Goal: Information Seeking & Learning: Learn about a topic

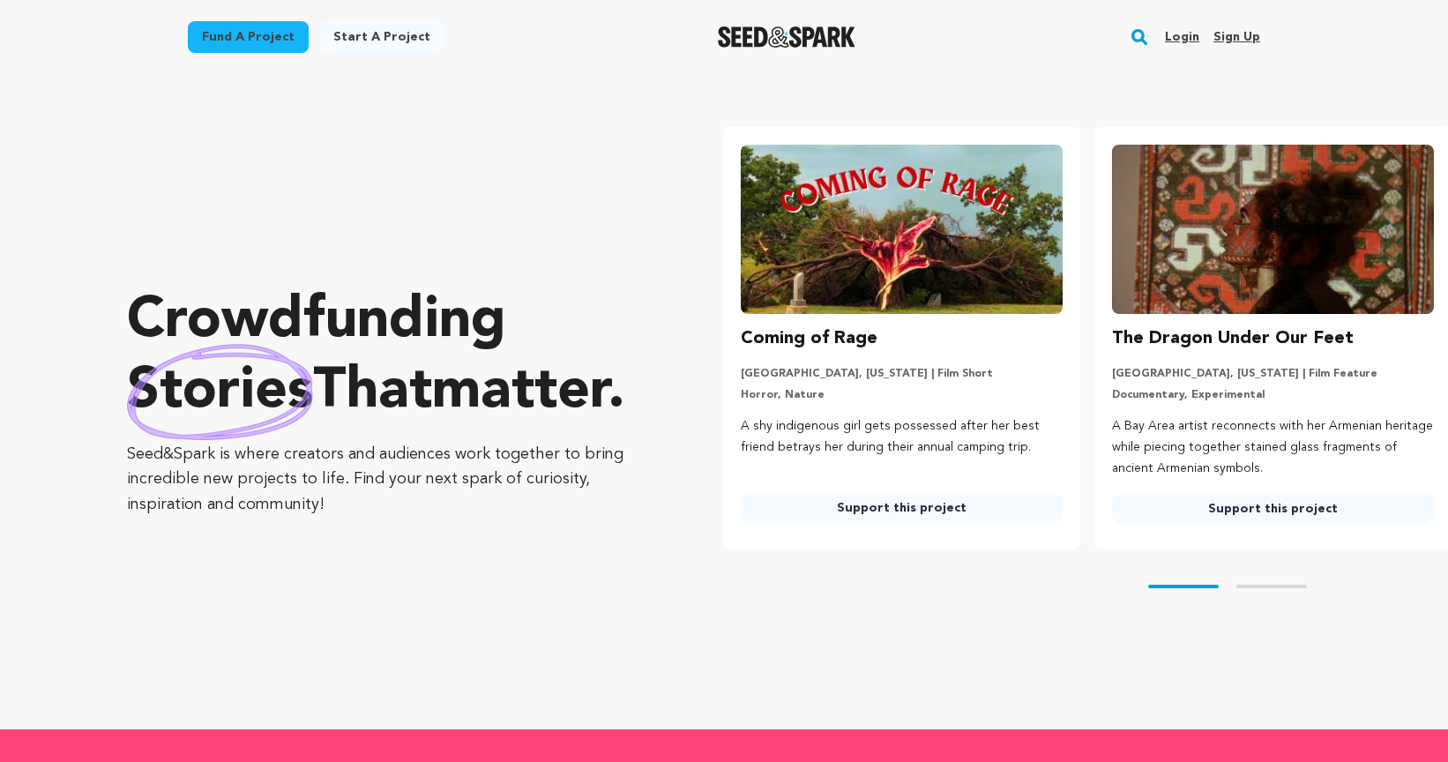
click at [1138, 27] on rect "button" at bounding box center [1139, 36] width 21 height 21
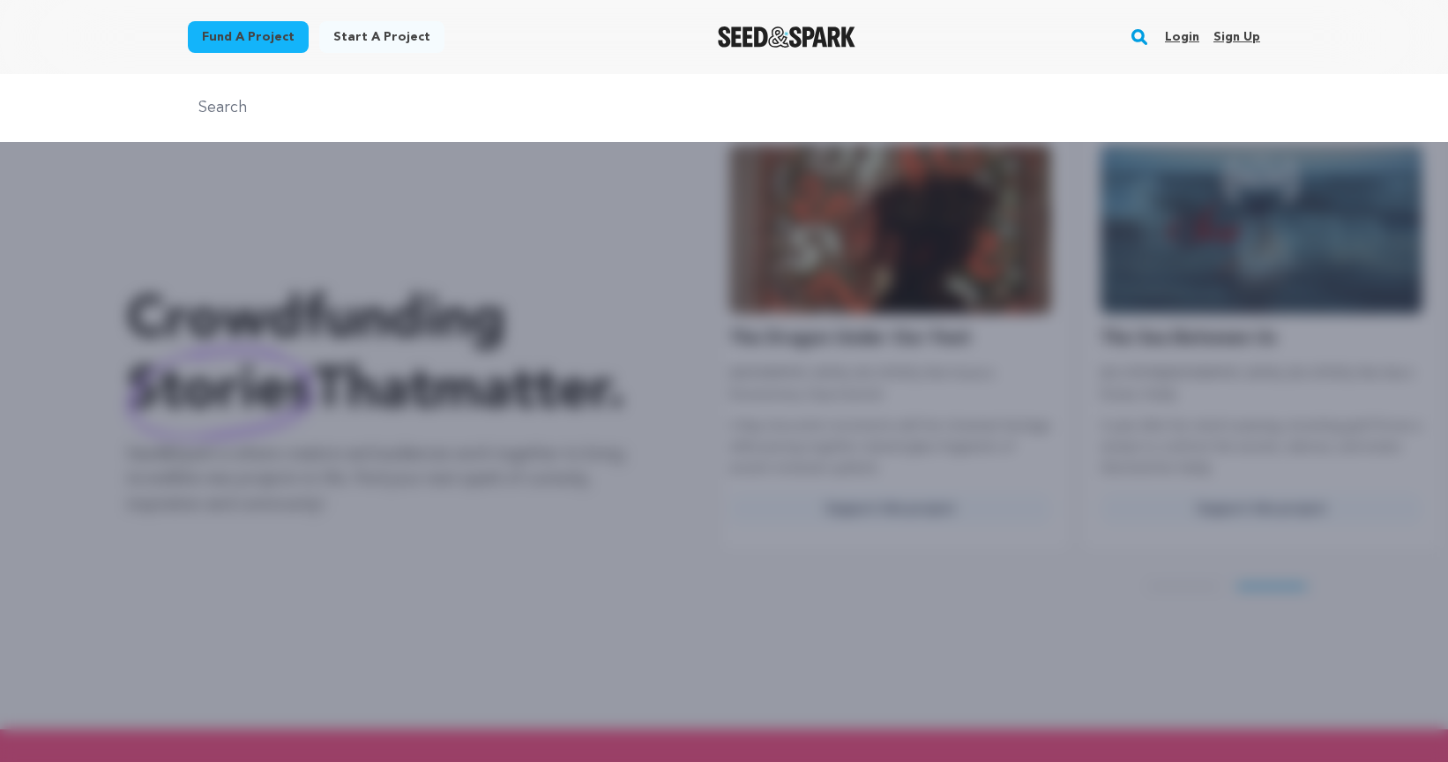
scroll to position [0, 385]
click at [368, 78] on div at bounding box center [724, 108] width 1448 height 68
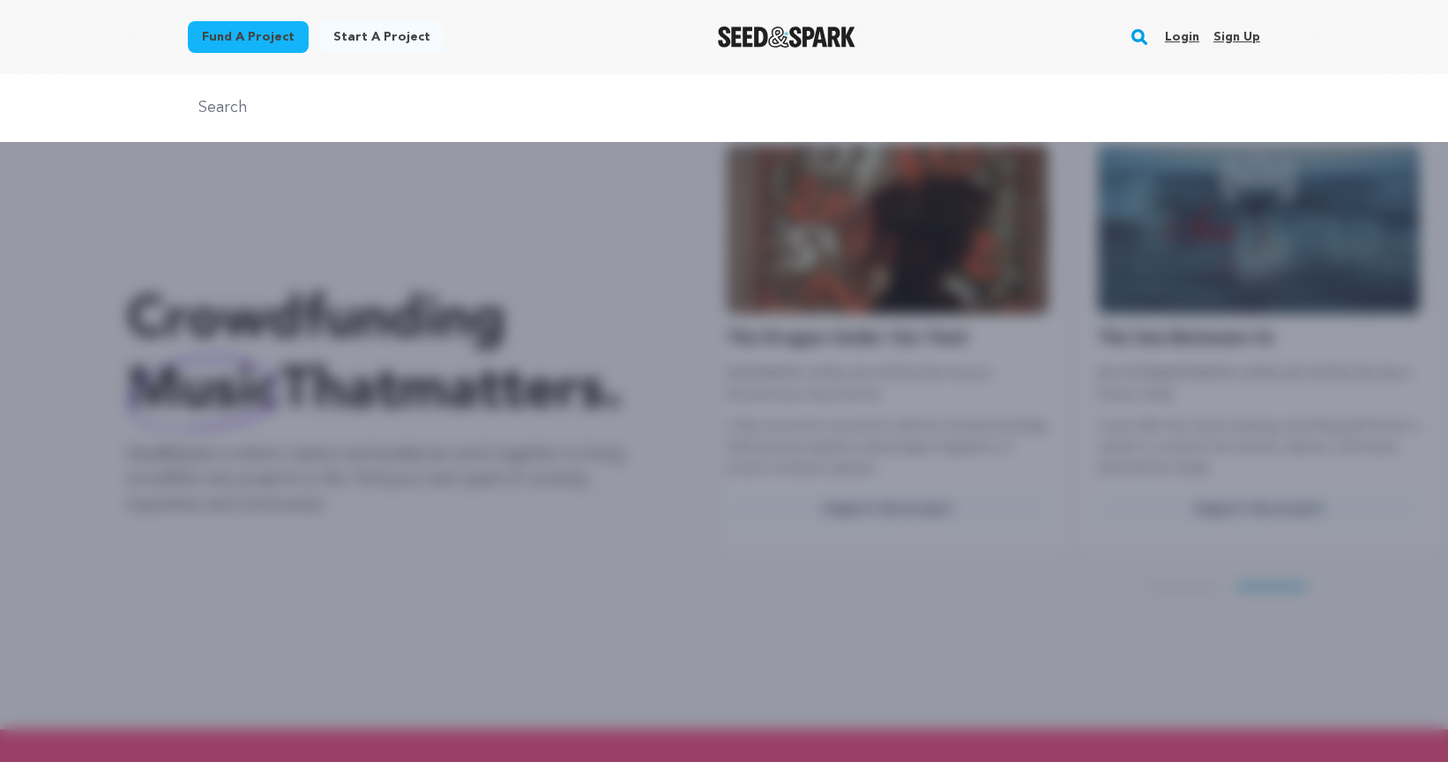
click at [282, 116] on input "text" at bounding box center [724, 108] width 1073 height 26
type input "jewish"
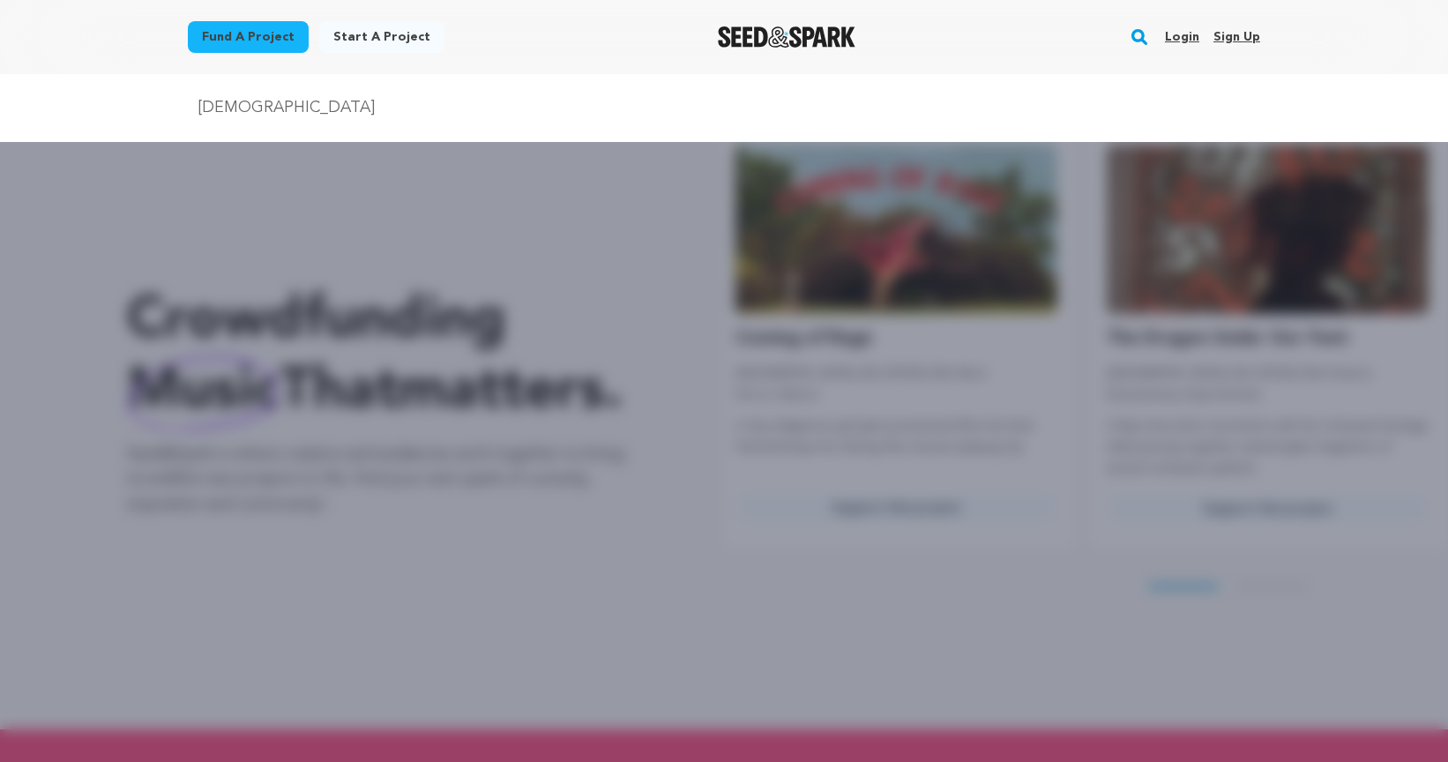
scroll to position [0, 0]
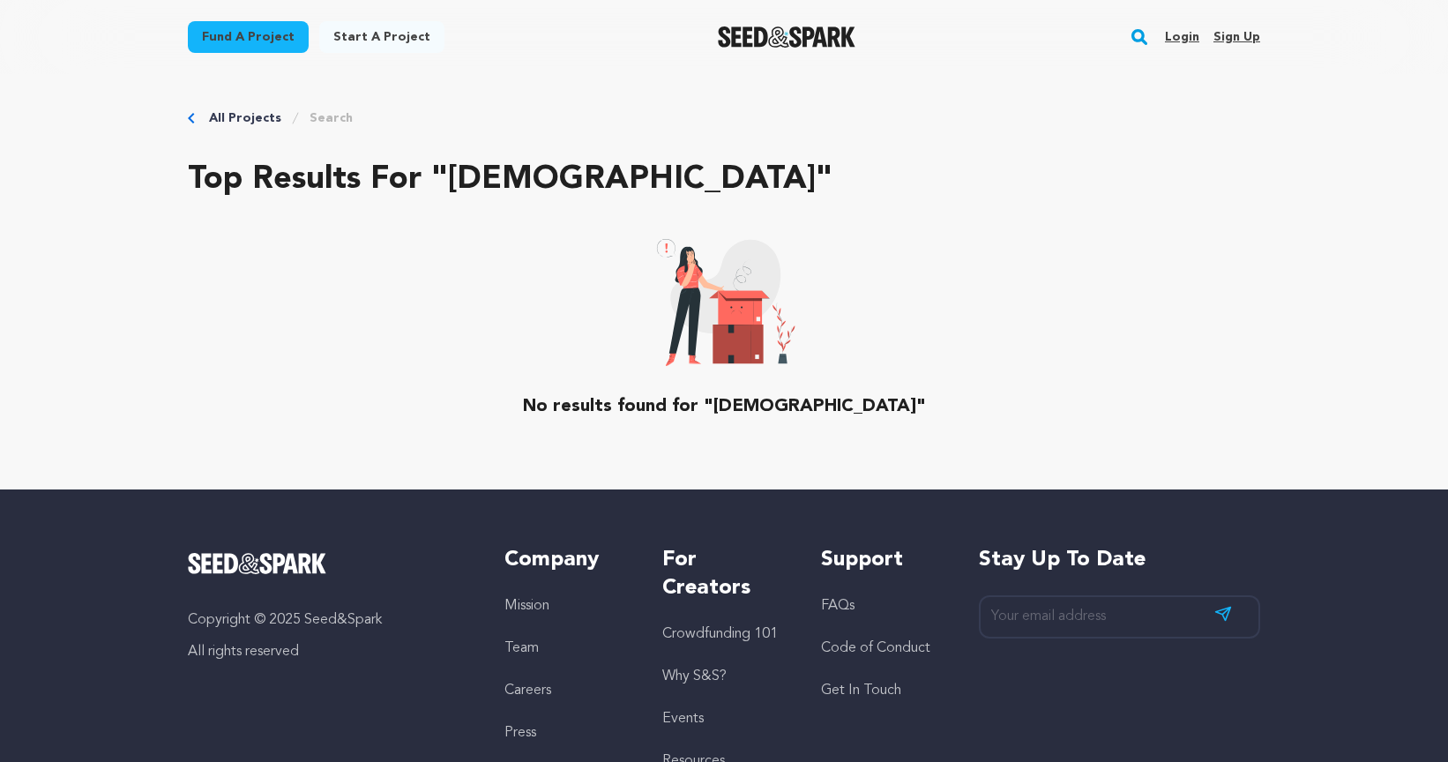
click at [288, 112] on icon "Breadcrumb" at bounding box center [295, 118] width 14 height 14
click at [323, 101] on div "All Projects Search Top results for "[DEMOGRAPHIC_DATA]" No results found for "…" at bounding box center [724, 281] width 1129 height 415
click at [353, 124] on div "All Projects Search" at bounding box center [724, 118] width 1073 height 18
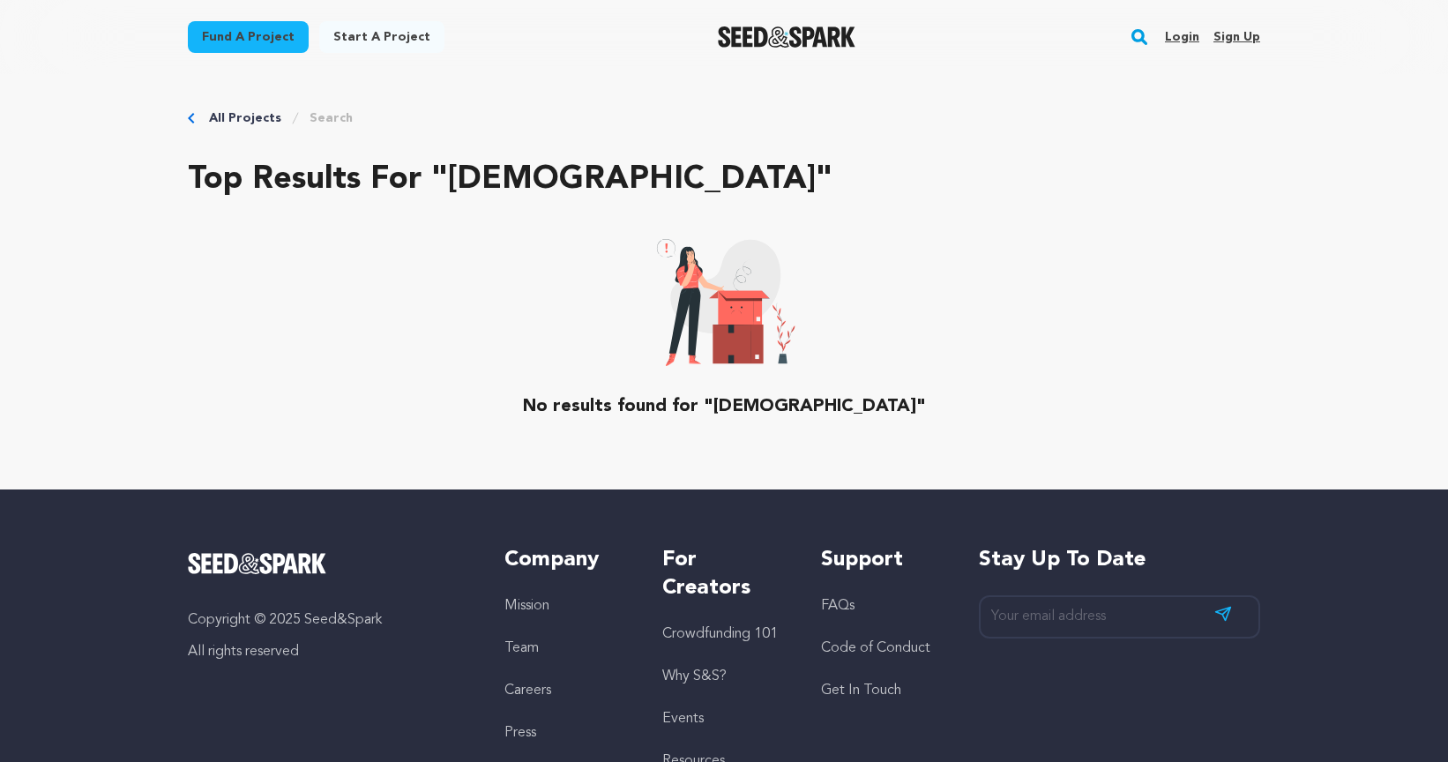
click at [224, 119] on link "All Projects" at bounding box center [245, 118] width 72 height 18
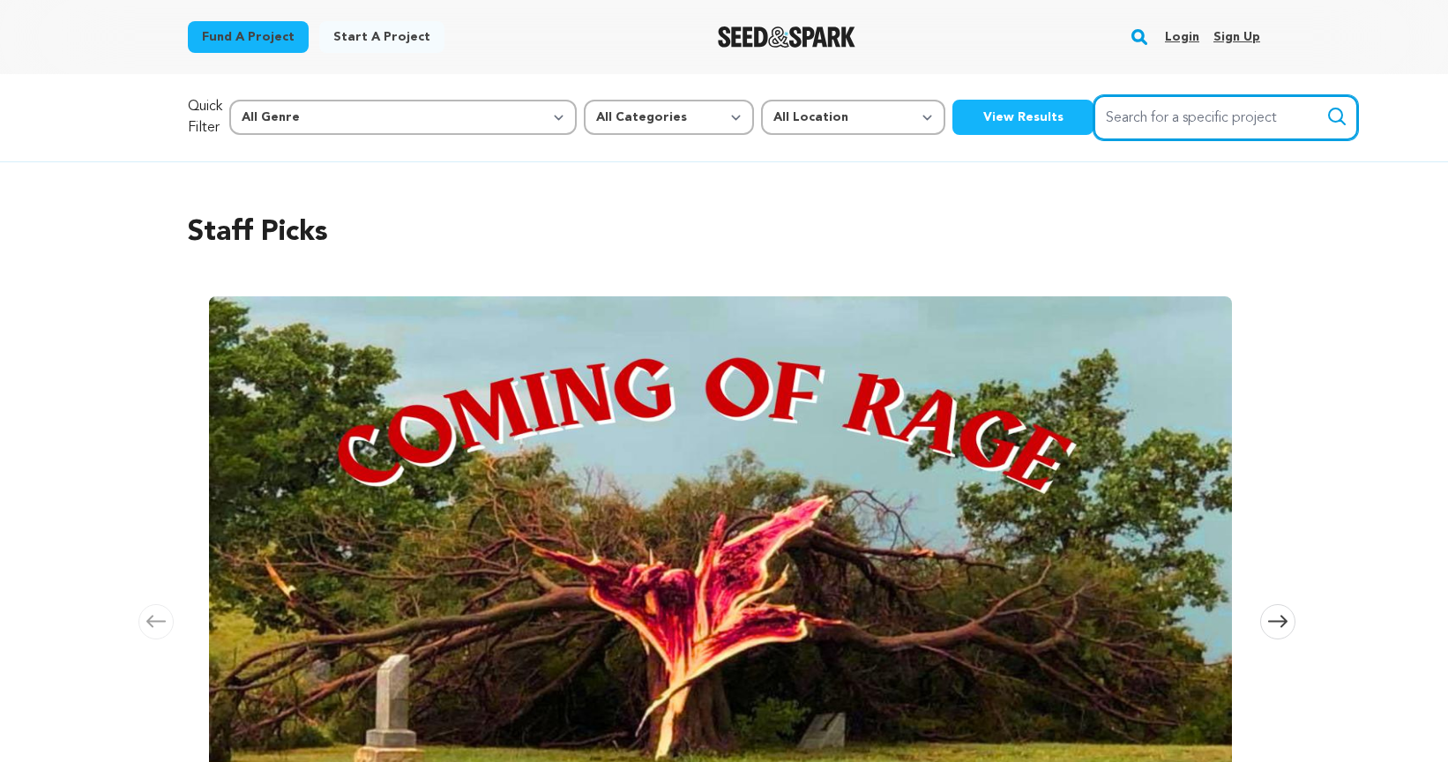
click at [1104, 116] on input "Search for a specific project" at bounding box center [1226, 117] width 265 height 45
type input "[DEMOGRAPHIC_DATA]"
click at [1327, 106] on button "Search" at bounding box center [1337, 116] width 21 height 21
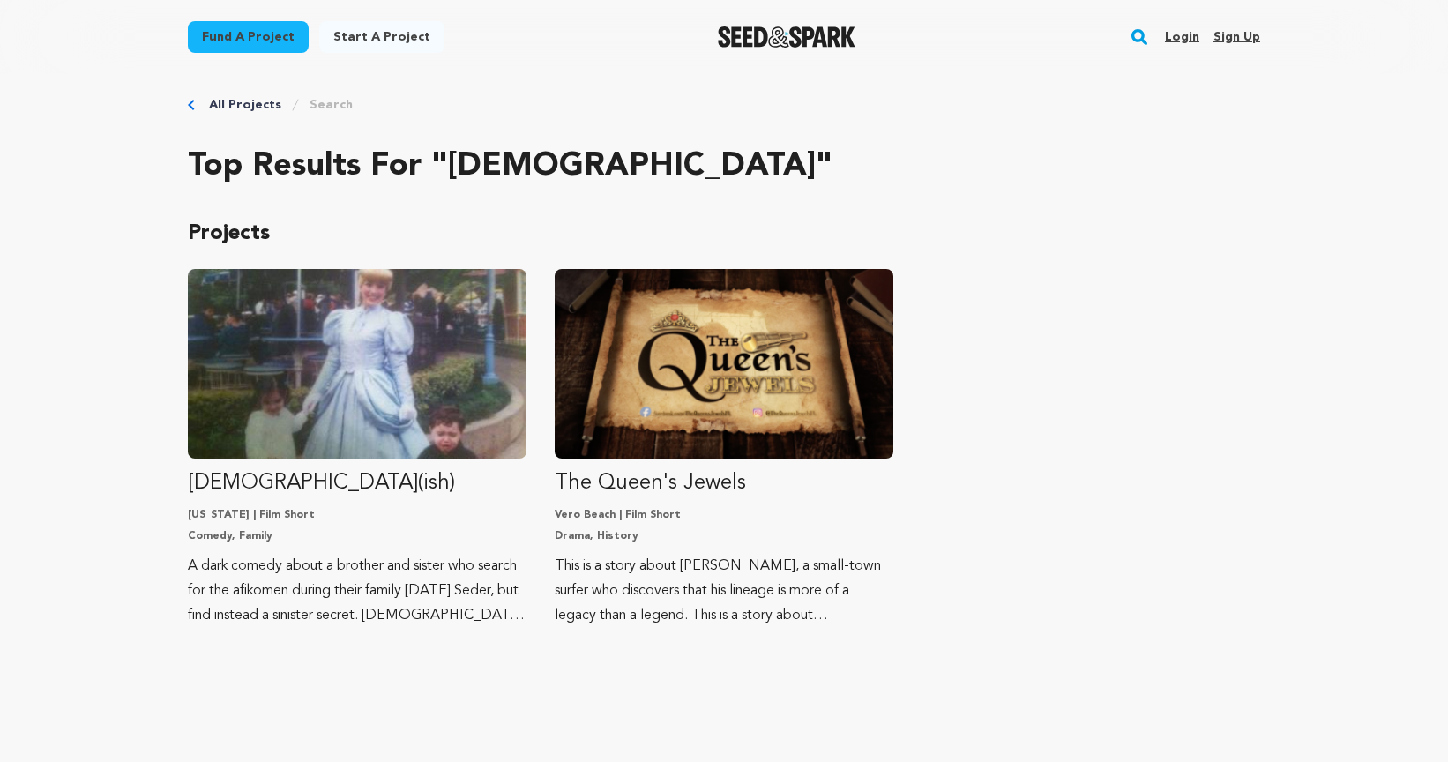
scroll to position [16, 0]
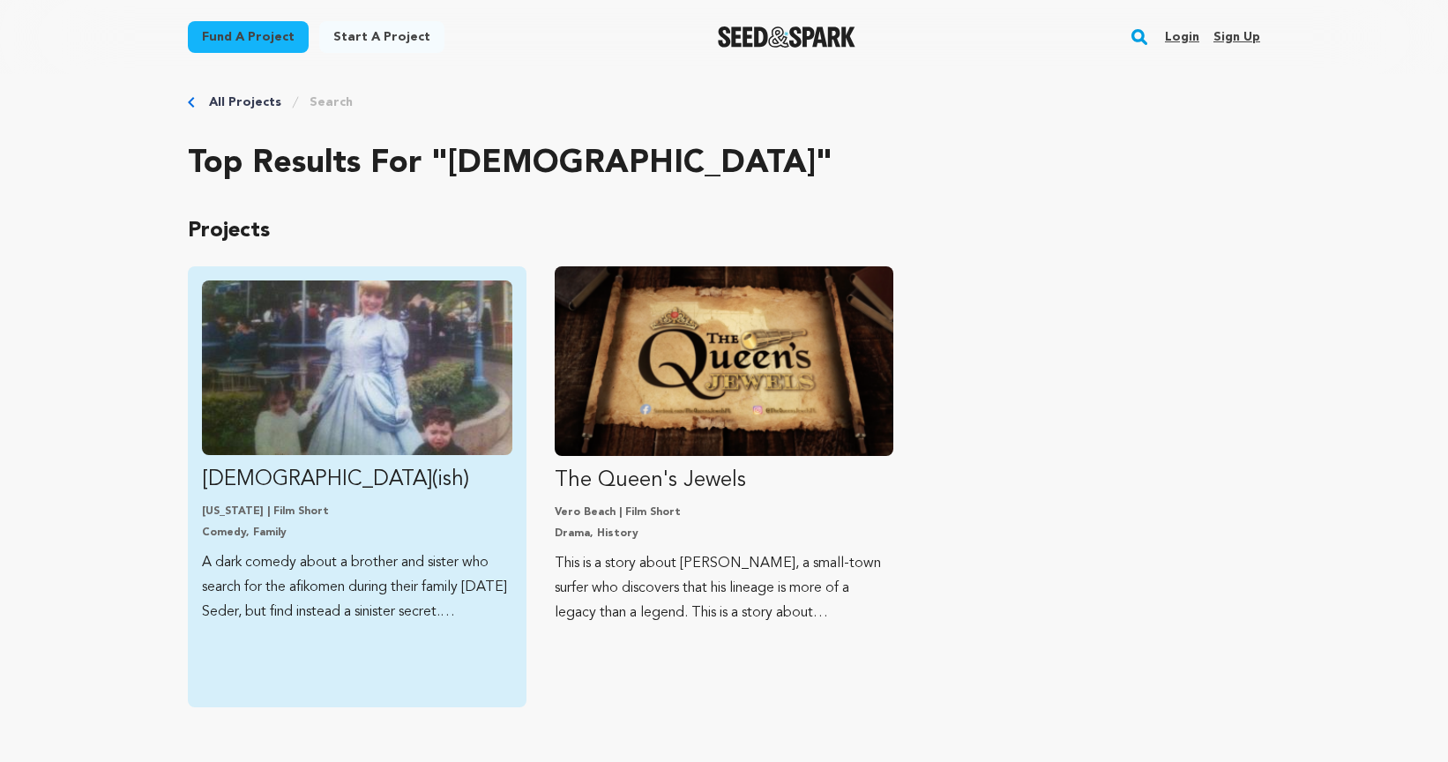
click at [367, 384] on img "Fund JEW(ish)" at bounding box center [357, 368] width 311 height 175
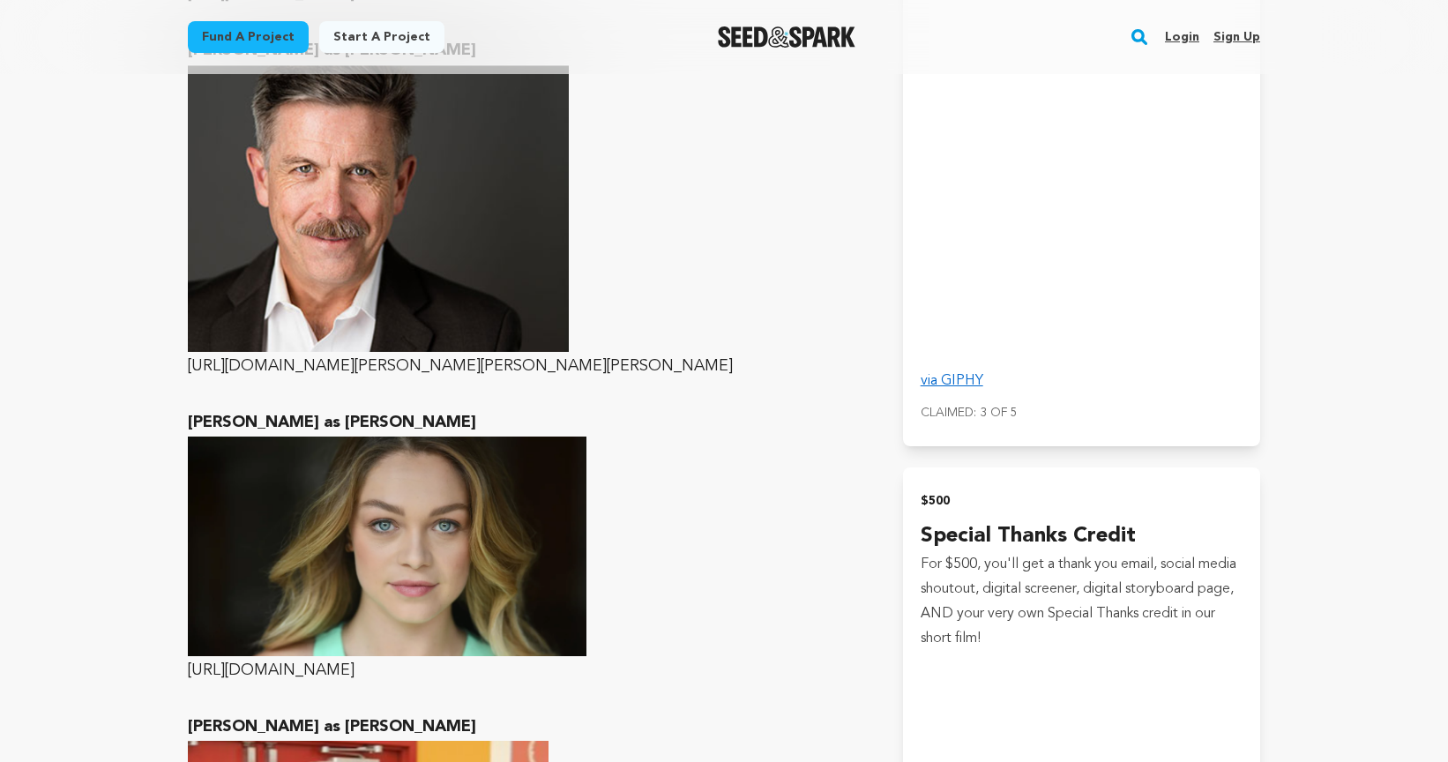
scroll to position [4268, 0]
